Goal: Use online tool/utility

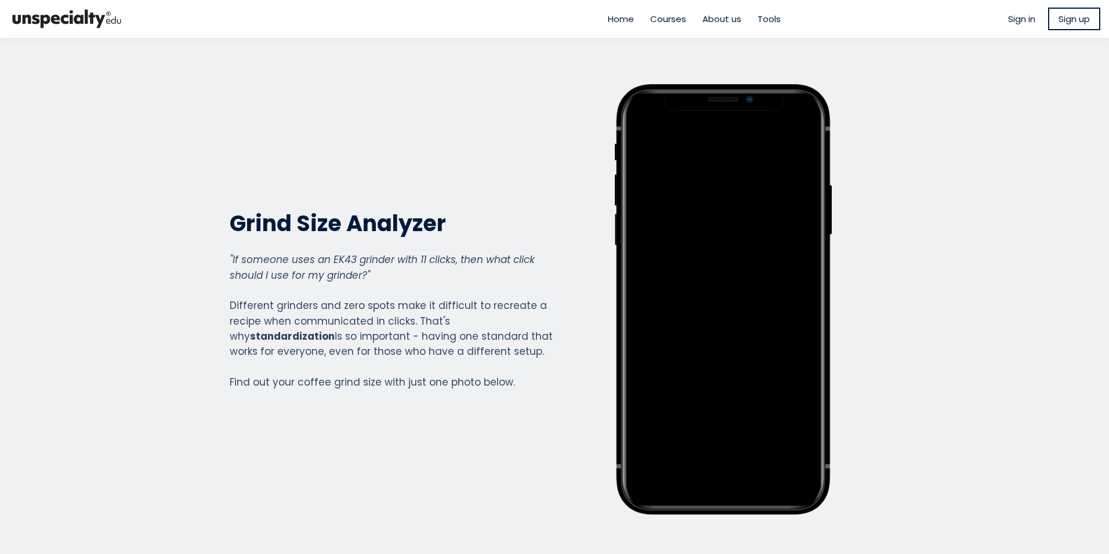
click at [379, 310] on div ""If someone uses an EK43 grinder with 11 clicks, then what click should I use f…" at bounding box center [392, 321] width 324 height 138
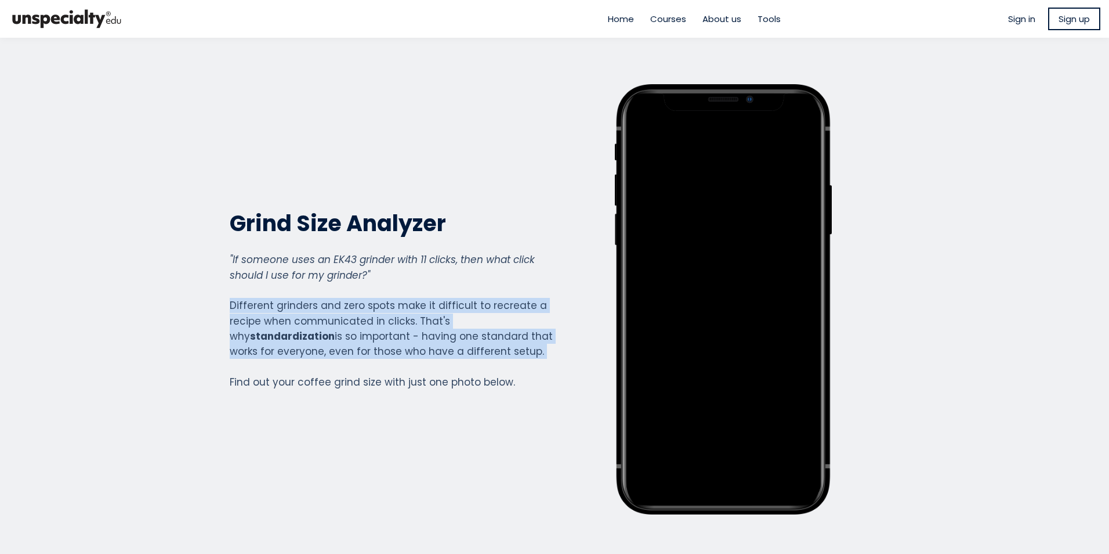
drag, startPoint x: 379, startPoint y: 310, endPoint x: 374, endPoint y: 315, distance: 7.0
click at [374, 315] on div ""If someone uses an EK43 grinder with 11 clicks, then what click should I use f…" at bounding box center [392, 321] width 324 height 138
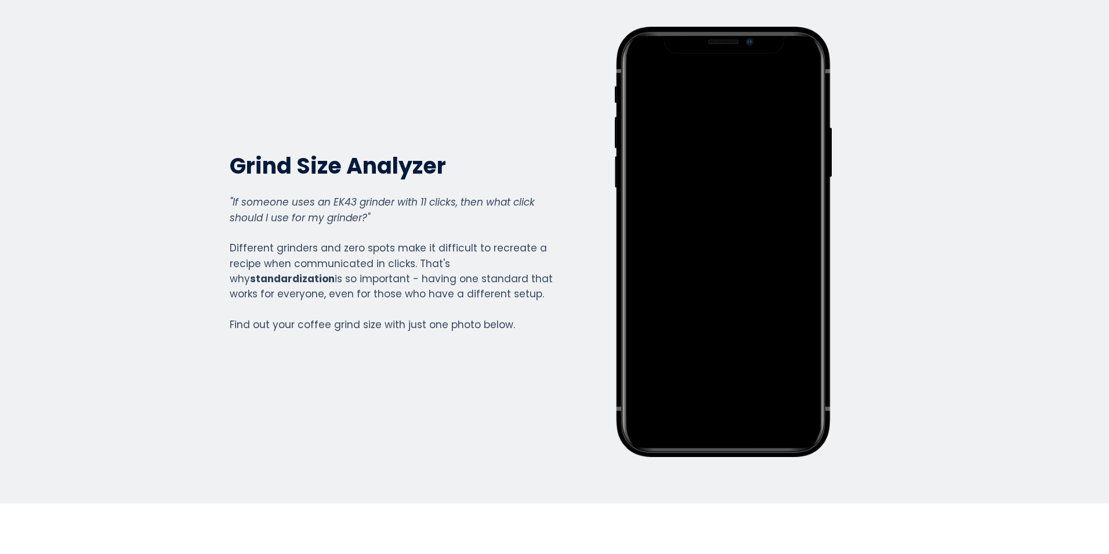
scroll to position [58, 0]
click at [390, 273] on div ""If someone uses an EK43 grinder with 11 clicks, then what click should I use f…" at bounding box center [392, 263] width 324 height 138
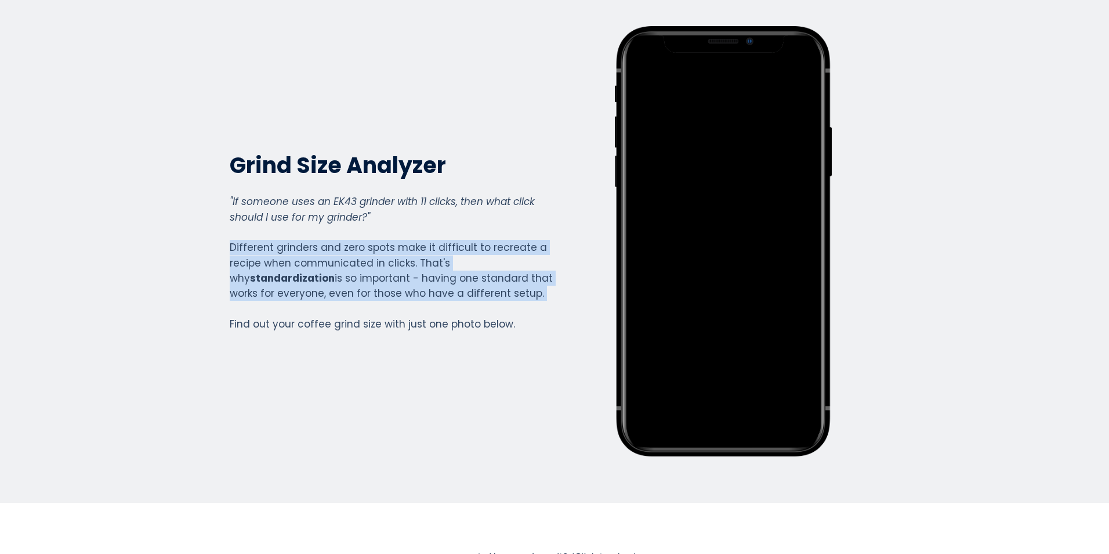
click at [390, 273] on div ""If someone uses an EK43 grinder with 11 clicks, then what click should I use f…" at bounding box center [392, 263] width 324 height 138
drag, startPoint x: 390, startPoint y: 273, endPoint x: 367, endPoint y: 288, distance: 27.7
click at [367, 288] on div ""If someone uses an EK43 grinder with 11 clicks, then what click should I use f…" at bounding box center [392, 263] width 324 height 138
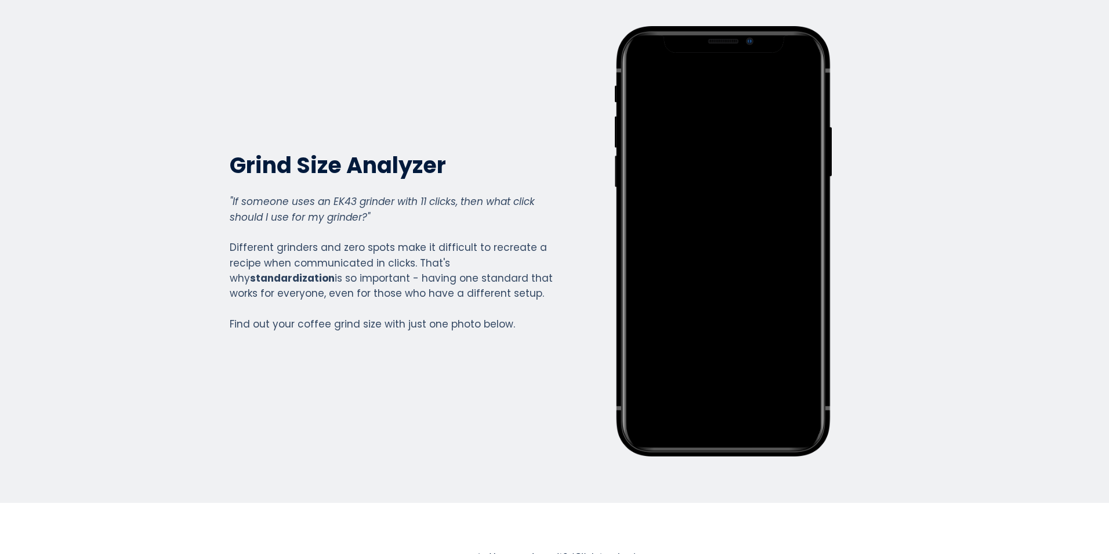
click at [399, 327] on div ""If someone uses an EK43 grinder with 11 clicks, then what click should I use f…" at bounding box center [392, 263] width 324 height 138
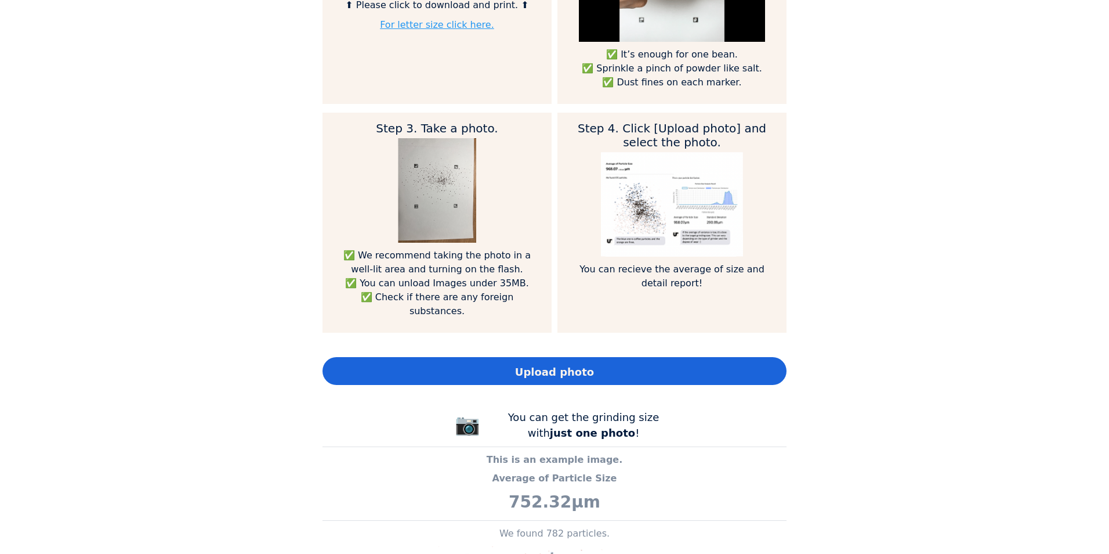
scroll to position [754, 0]
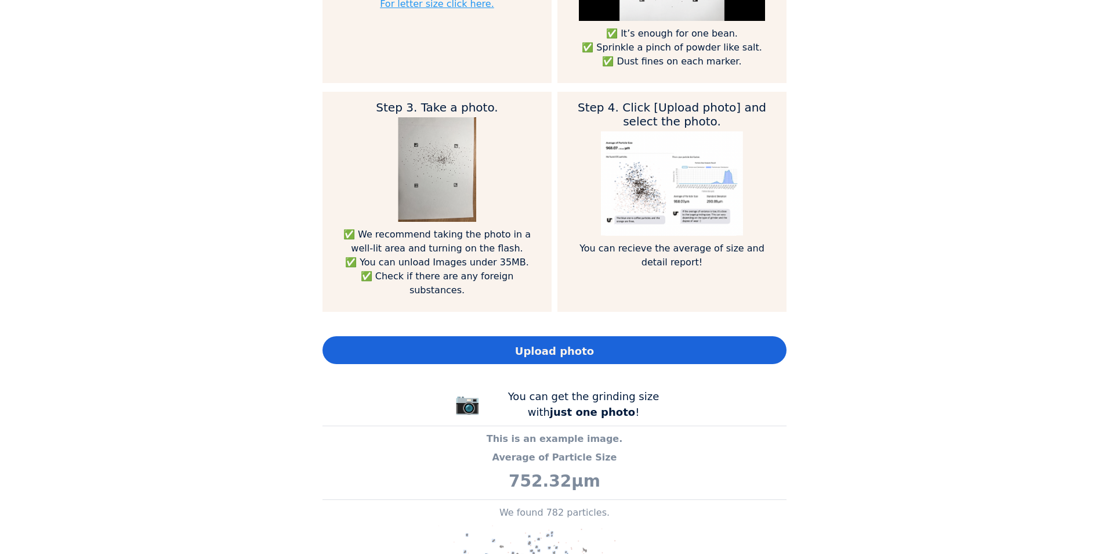
click at [580, 343] on span "Upload photo" at bounding box center [554, 351] width 79 height 16
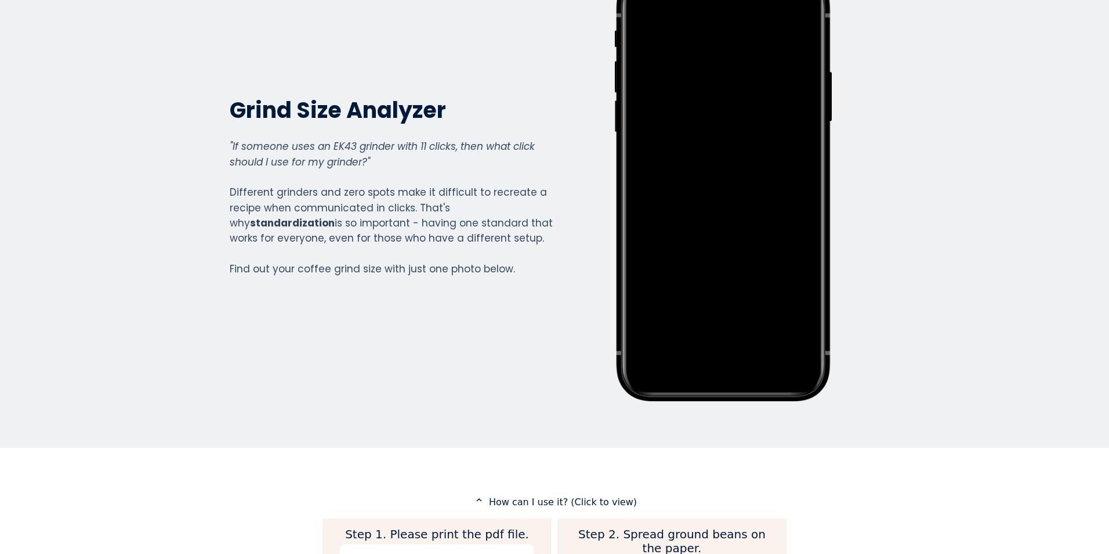
scroll to position [0, 0]
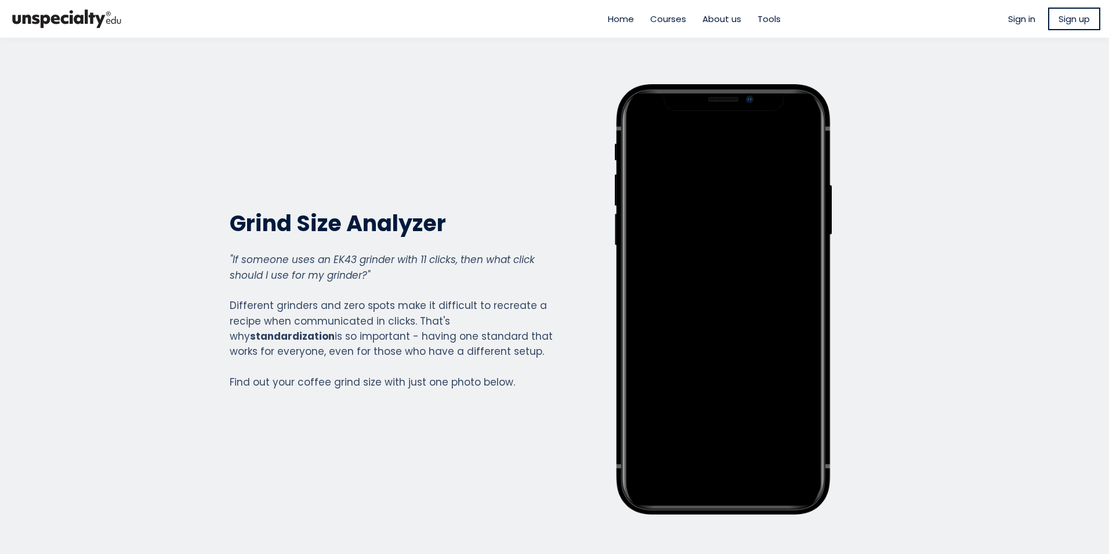
click at [466, 265] on em ""If someone uses an EK43 grinder with 11 clicks, then what click should I use f…" at bounding box center [382, 266] width 305 height 29
